Goal: Book appointment/travel/reservation

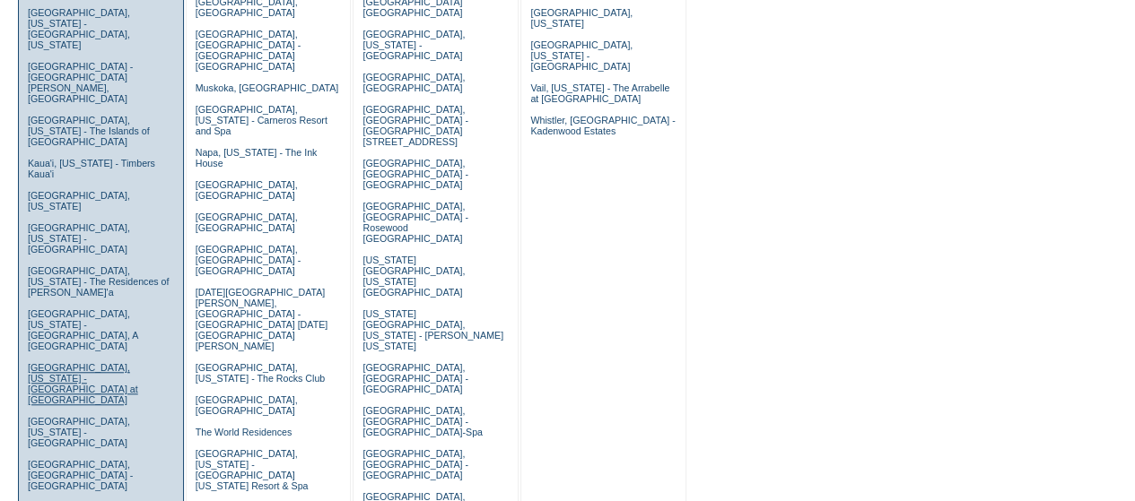
scroll to position [556, 0]
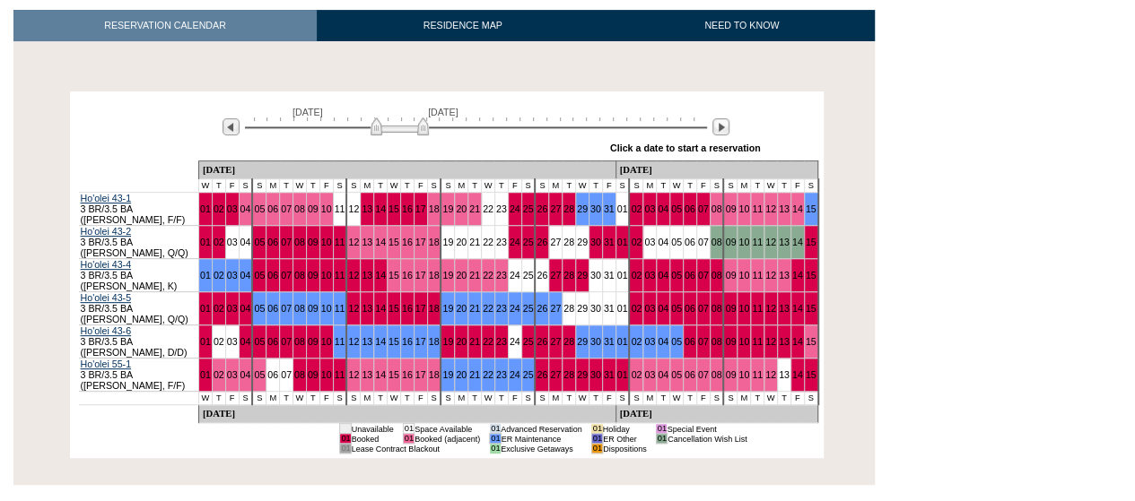
scroll to position [266, 0]
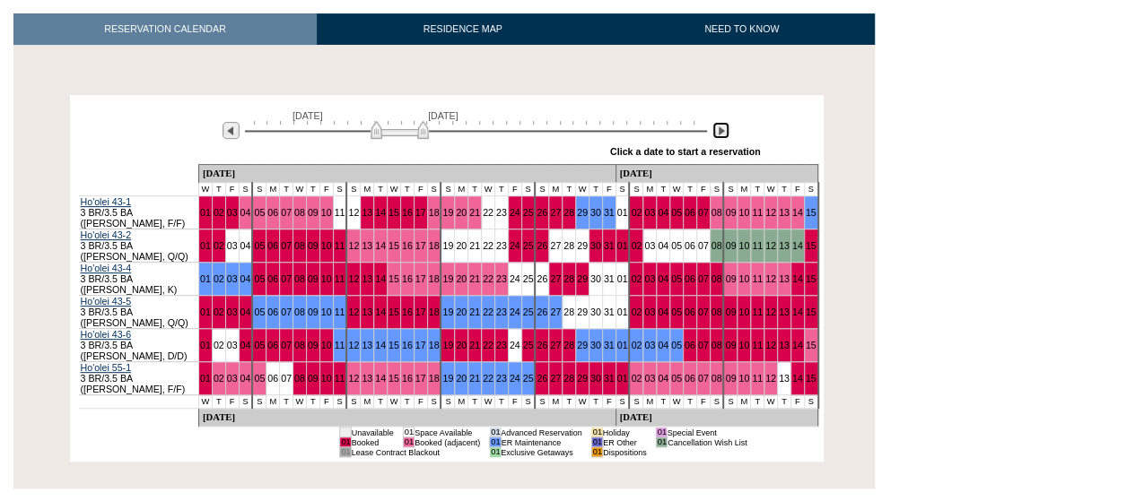
click at [721, 132] on img at bounding box center [720, 130] width 17 height 17
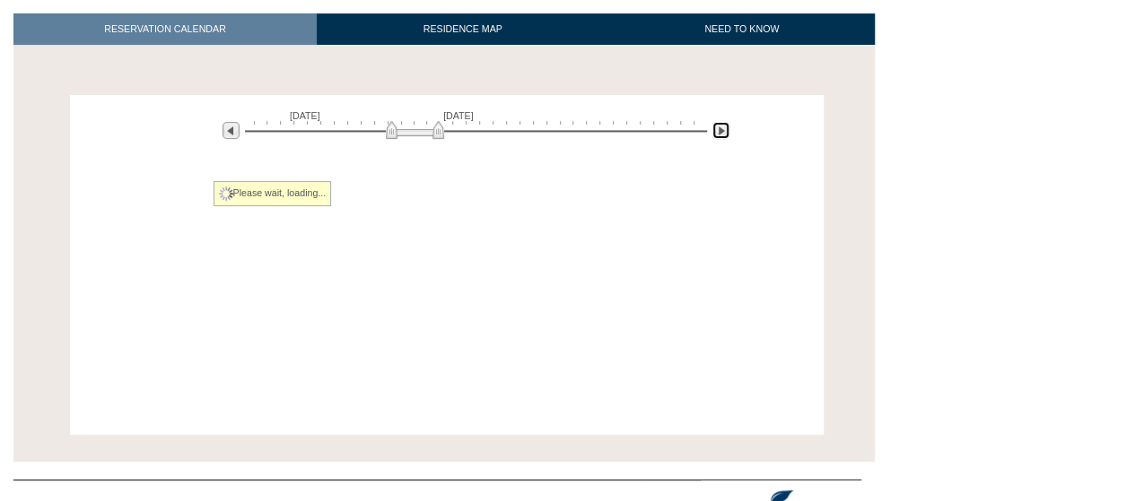
click at [721, 132] on img at bounding box center [720, 130] width 17 height 17
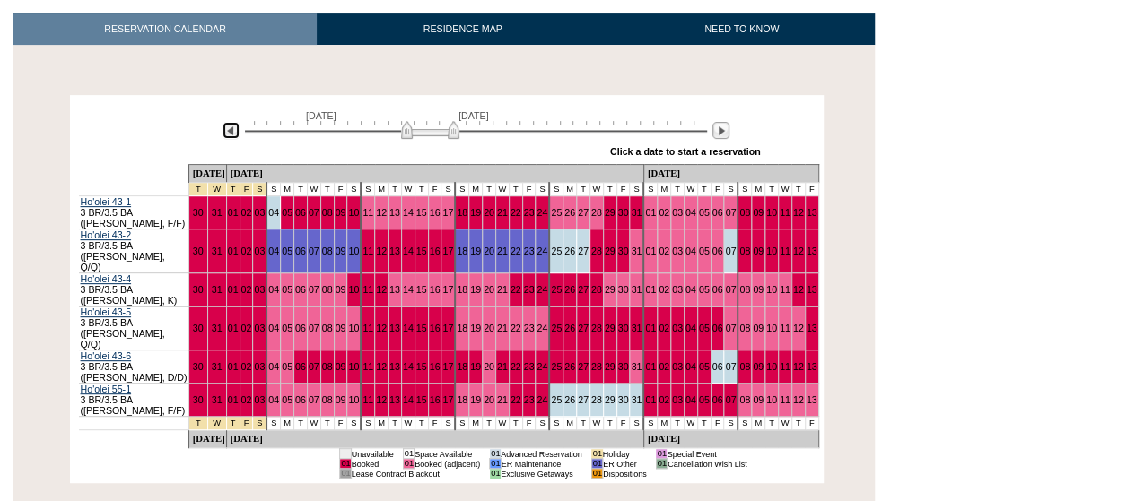
click at [230, 138] on img at bounding box center [230, 130] width 17 height 17
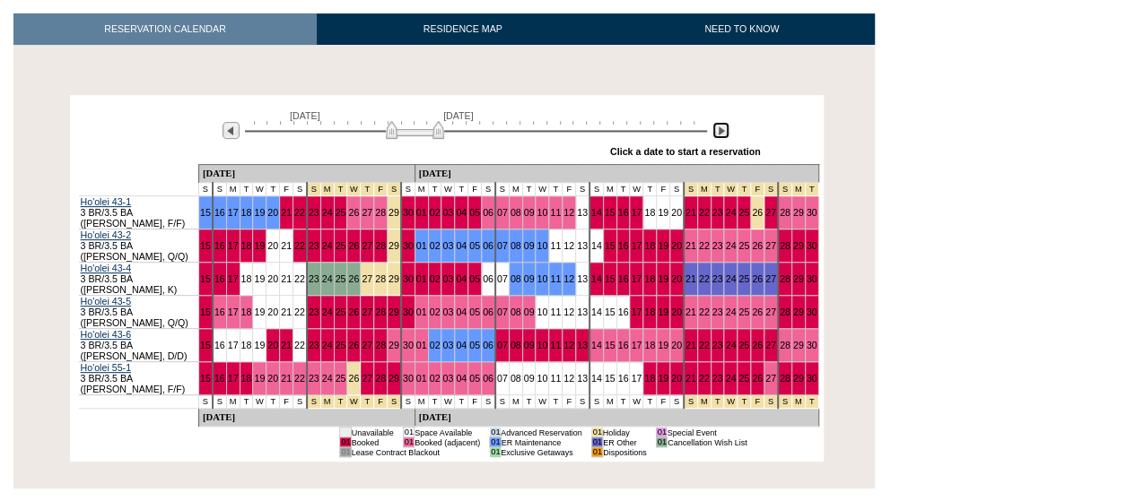
click at [726, 128] on img at bounding box center [720, 130] width 17 height 17
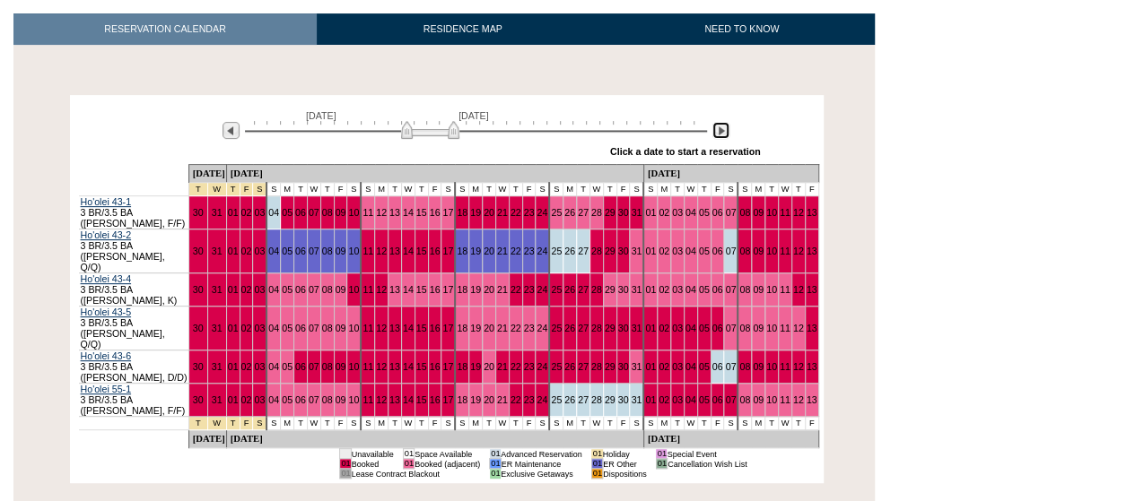
click at [726, 128] on img at bounding box center [720, 130] width 17 height 17
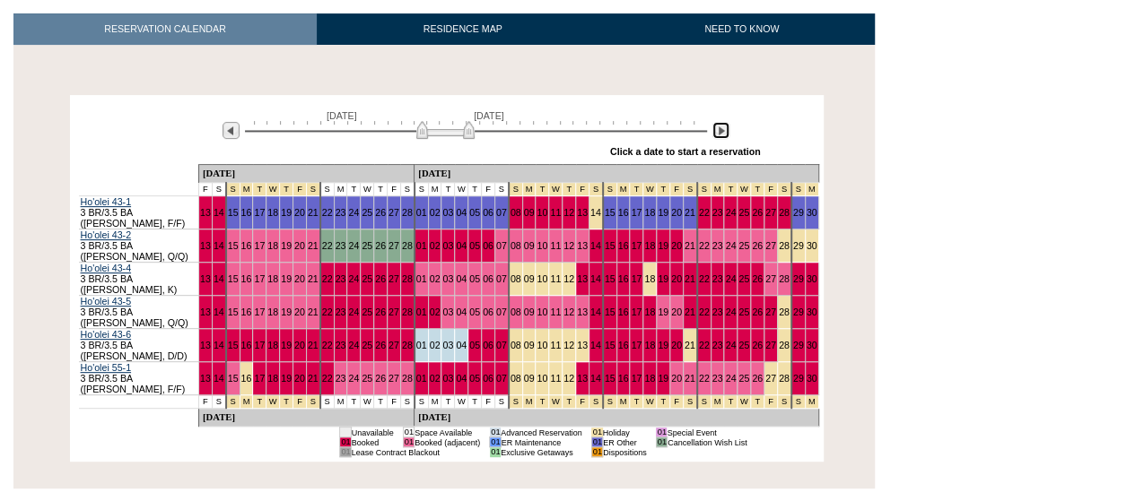
click at [726, 128] on img at bounding box center [720, 130] width 17 height 17
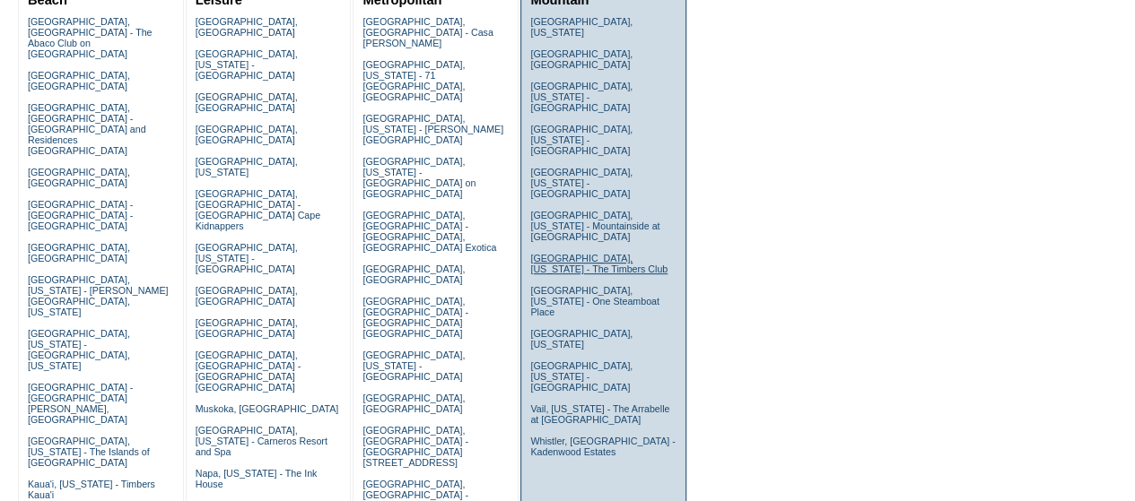
scroll to position [179, 0]
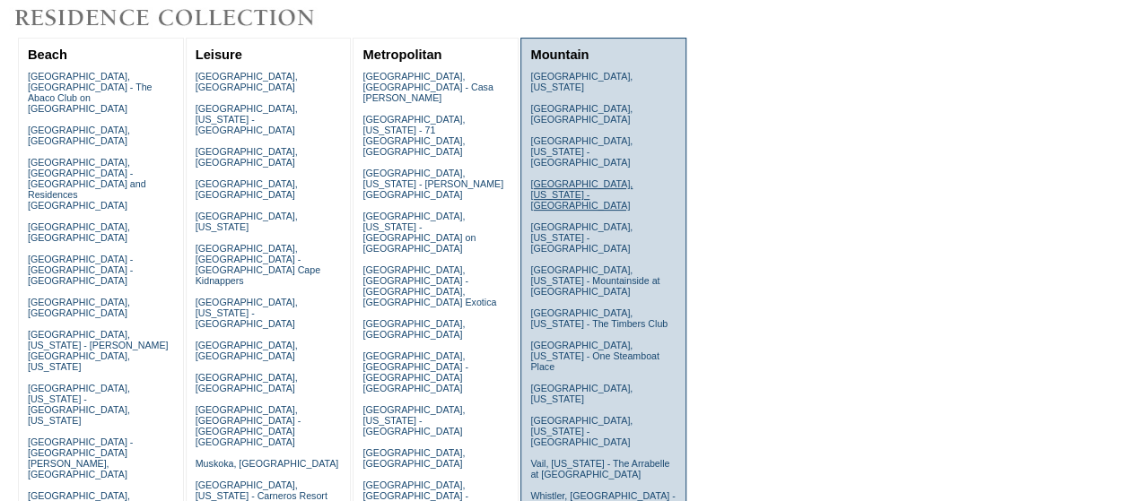
click at [556, 178] on link "[GEOGRAPHIC_DATA], [US_STATE] - [GEOGRAPHIC_DATA]" at bounding box center [581, 194] width 102 height 32
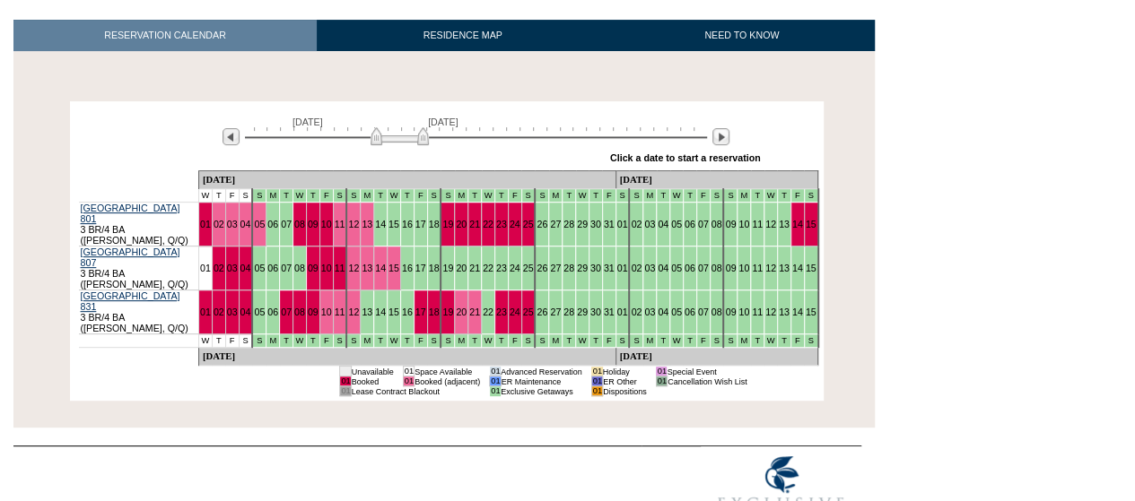
scroll to position [260, 0]
click at [721, 136] on img at bounding box center [720, 136] width 17 height 17
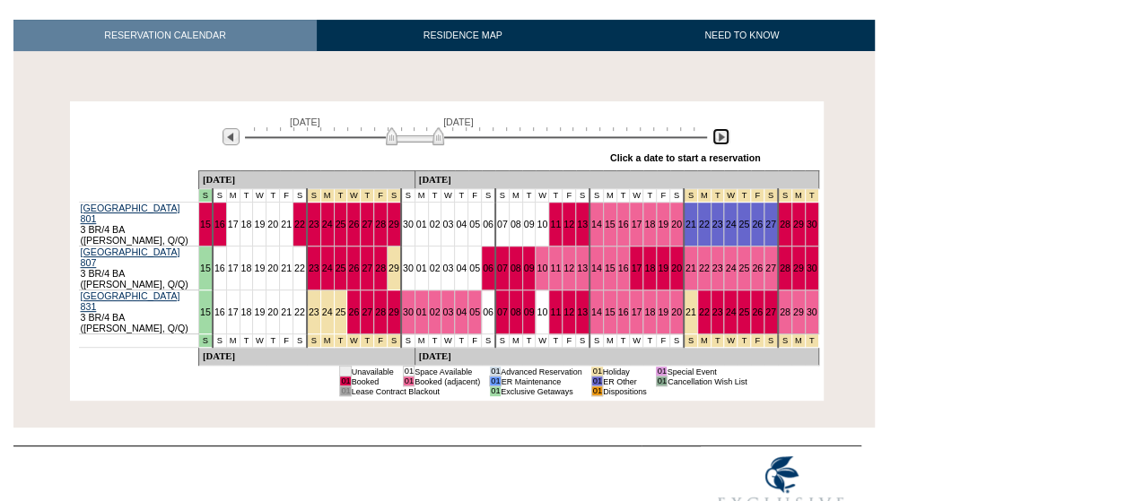
click at [721, 136] on img at bounding box center [720, 136] width 17 height 17
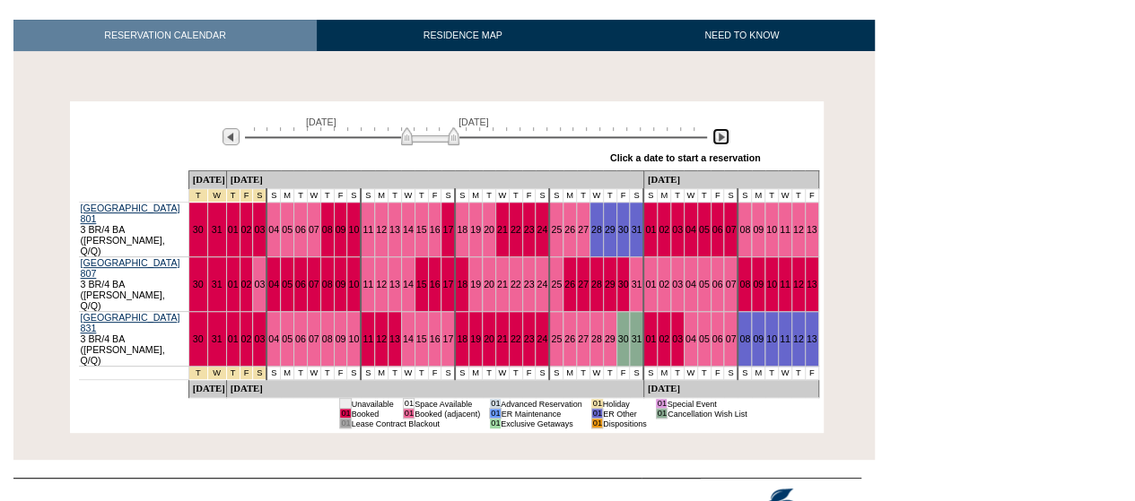
click at [721, 136] on img at bounding box center [720, 136] width 17 height 17
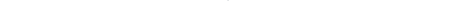
scroll to position [169, 0]
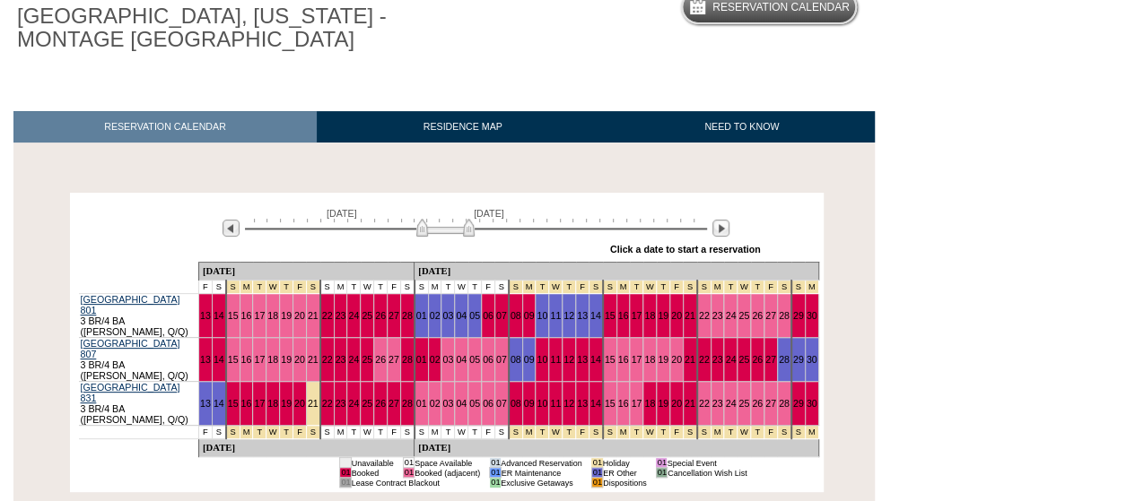
click at [81, 198] on div "February 13, 2026 March 30, 2026 » Apply these dates to all the calendars on th…" at bounding box center [446, 229] width 744 height 65
click at [91, 213] on div at bounding box center [146, 213] width 135 height 11
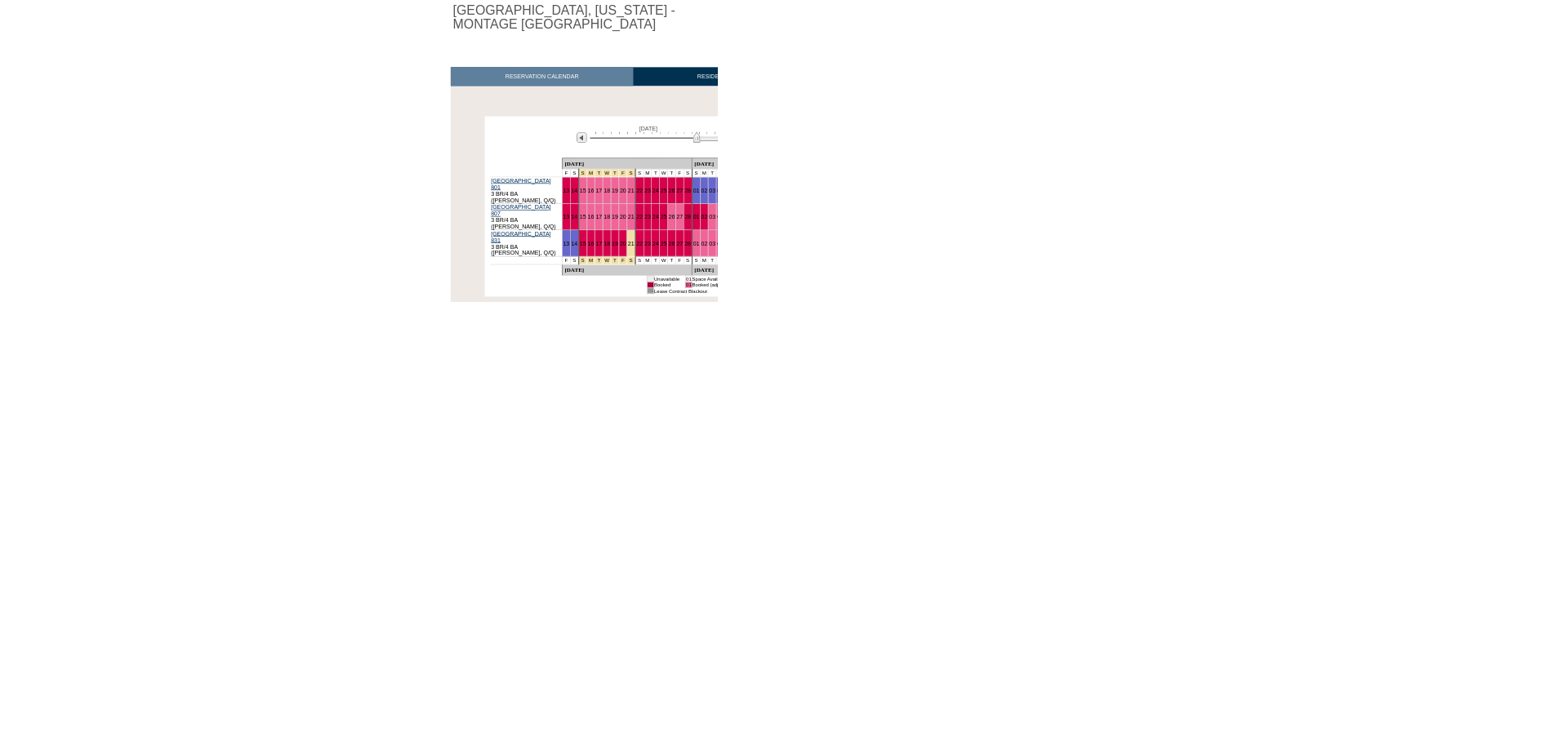
scroll to position [0, 0]
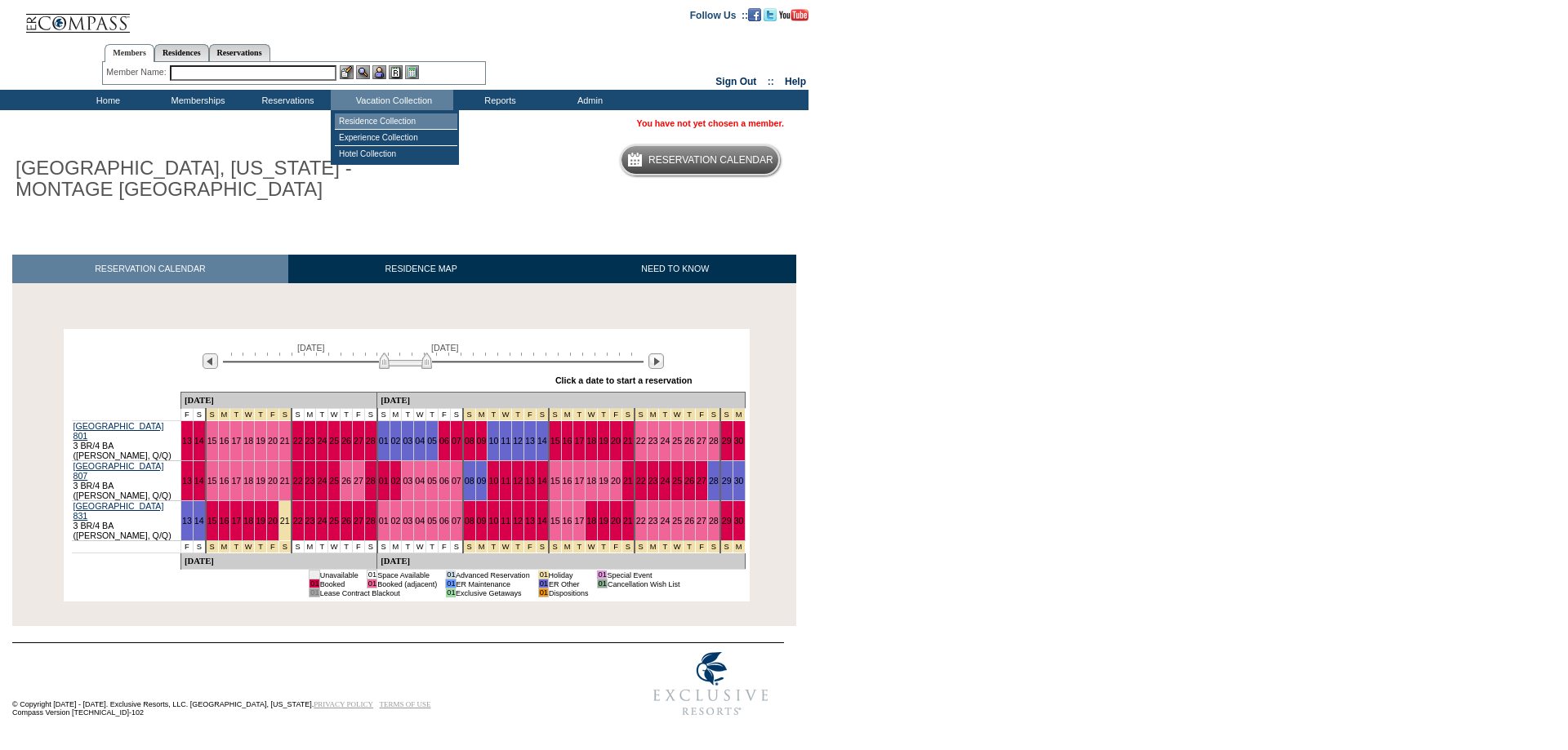
click at [382, 121] on td "Residence Collection" at bounding box center [396, 122] width 123 height 16
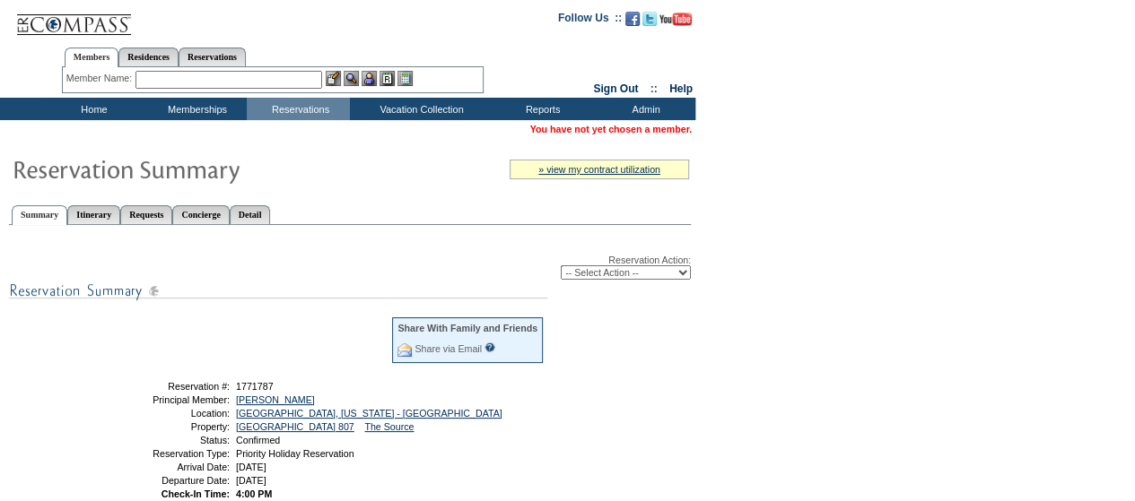
scroll to position [2, 0]
